Goal: Task Accomplishment & Management: Manage account settings

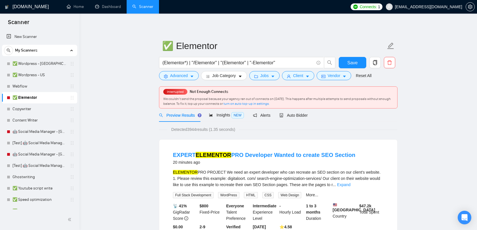
scroll to position [23, 0]
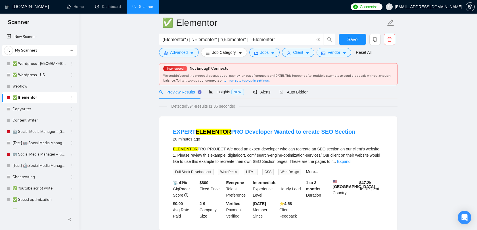
click at [442, 1] on span "[EMAIL_ADDRESS][DOMAIN_NAME]" at bounding box center [423, 7] width 83 height 18
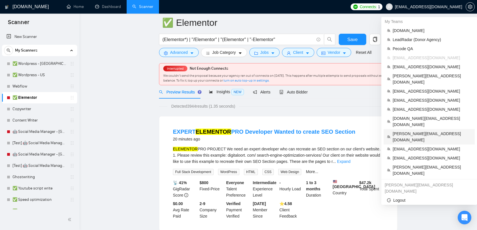
click at [408, 131] on span "[PERSON_NAME][EMAIL_ADDRESS][DOMAIN_NAME]" at bounding box center [431, 137] width 79 height 12
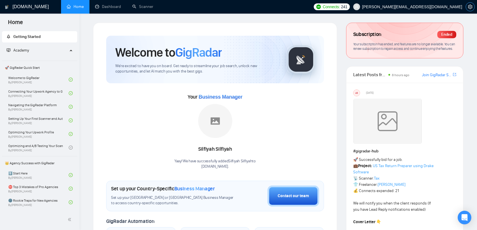
click at [467, 7] on icon "setting" at bounding box center [469, 7] width 5 height 5
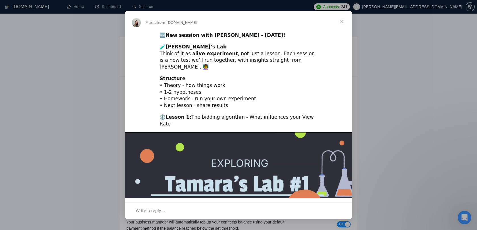
click at [346, 19] on span "Close" at bounding box center [341, 21] width 20 height 20
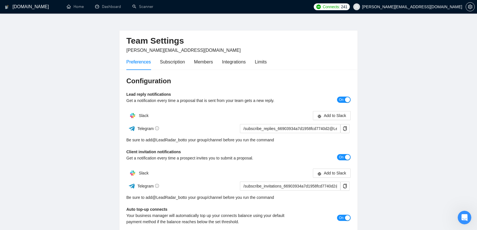
scroll to position [8, 0]
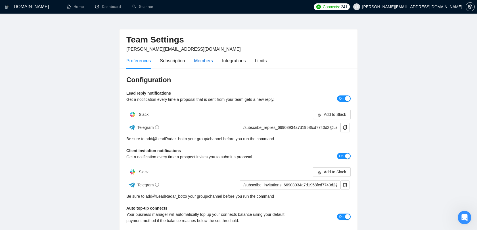
click at [196, 60] on div "Members" at bounding box center [203, 60] width 19 height 7
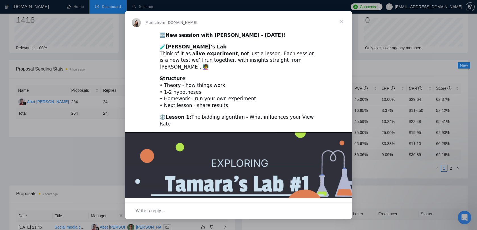
click at [334, 21] on span "Close" at bounding box center [341, 21] width 20 height 20
